Goal: Browse casually

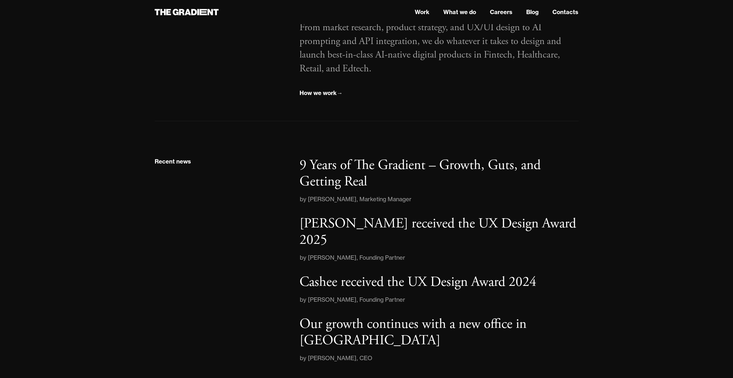
scroll to position [833, 0]
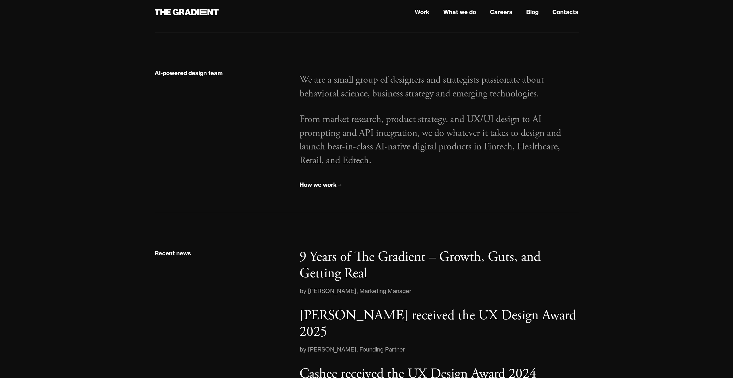
scroll to position [833, 0]
